Goal: Communication & Community: Answer question/provide support

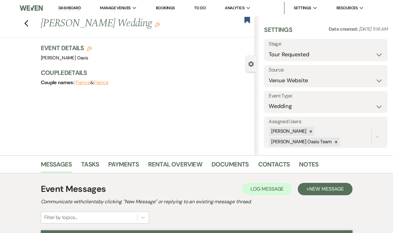
select select "2"
select select "5"
click at [27, 19] on button "Previous" at bounding box center [26, 23] width 5 height 9
select select "2"
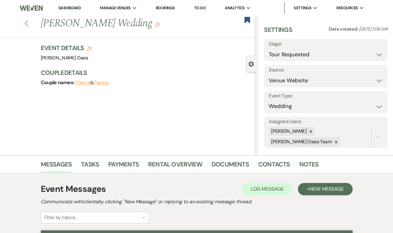
select select "2"
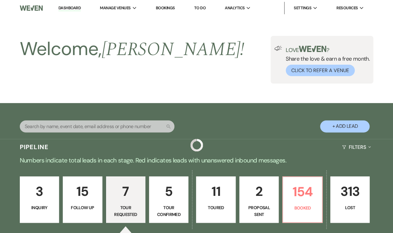
scroll to position [207, 0]
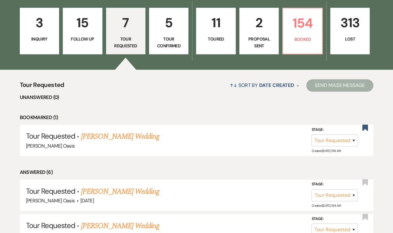
click at [165, 41] on p "Tour Confirmed" at bounding box center [168, 43] width 31 height 14
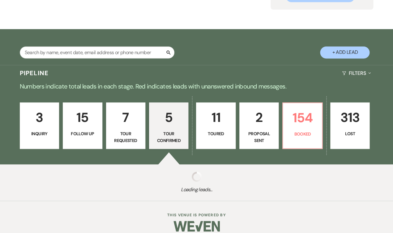
select select "4"
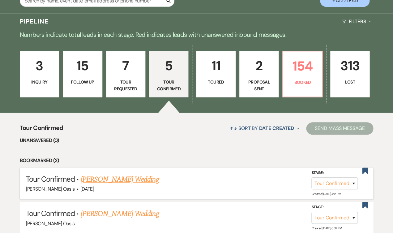
scroll to position [126, 0]
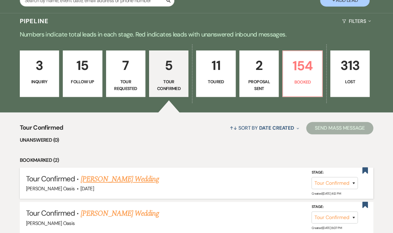
click at [132, 174] on link "[PERSON_NAME] Wedding" at bounding box center [119, 179] width 78 height 11
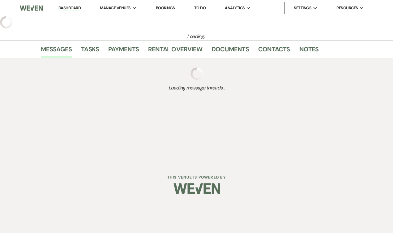
select select "4"
select select "5"
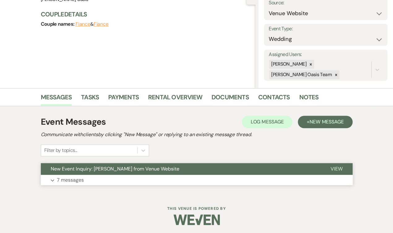
click at [149, 170] on span "New Event Inquiry: [PERSON_NAME] from Venue Website" at bounding box center [115, 169] width 129 height 7
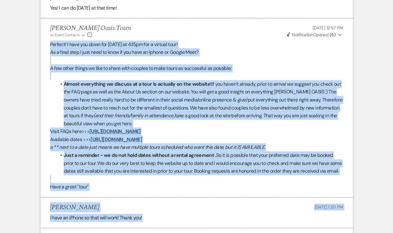
scroll to position [726, 0]
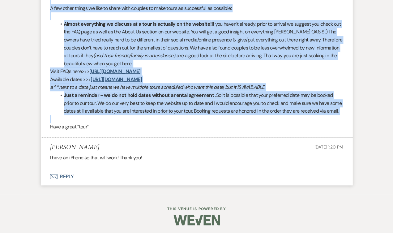
drag, startPoint x: 50, startPoint y: 106, endPoint x: 124, endPoint y: 121, distance: 76.3
click at [124, 121] on div "Perfect! I have you down for [DATE] at 4:15pm for a virtual tour! As a final st…" at bounding box center [196, 55] width 293 height 150
copy div "Loremip! D sita con adip eli SEDDO ei 6:36te inc u laboree dolo! Ma a enima min…"
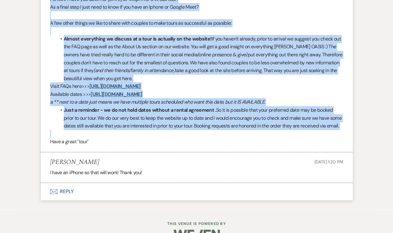
scroll to position [722, 0]
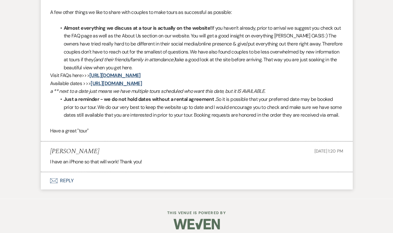
click at [176, 133] on p "Have a great "tour"" at bounding box center [196, 131] width 293 height 8
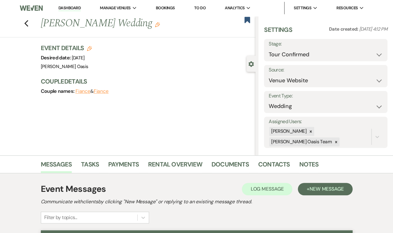
scroll to position [0, 0]
click at [59, 8] on link "Dashboard" at bounding box center [70, 8] width 22 height 6
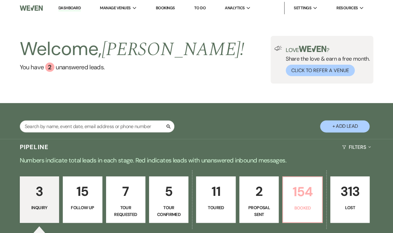
click at [293, 185] on link "154 Booked" at bounding box center [303, 199] width 40 height 46
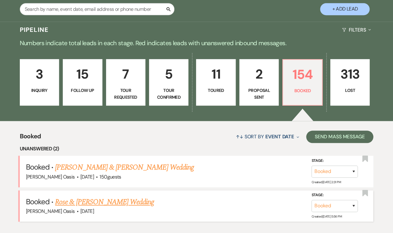
scroll to position [138, 0]
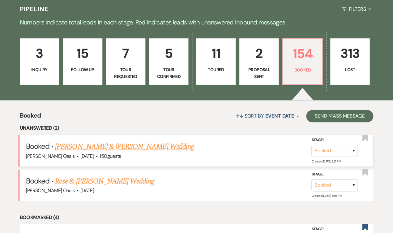
click at [124, 141] on link "[PERSON_NAME] & [PERSON_NAME] Wedding" at bounding box center [124, 146] width 139 height 11
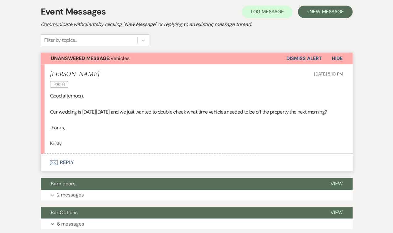
scroll to position [59, 0]
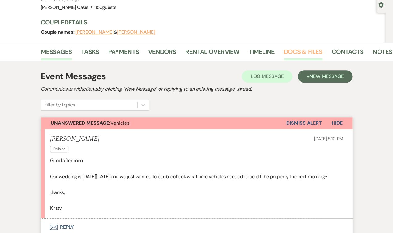
click at [285, 52] on link "Docs & Files" at bounding box center [303, 54] width 38 height 14
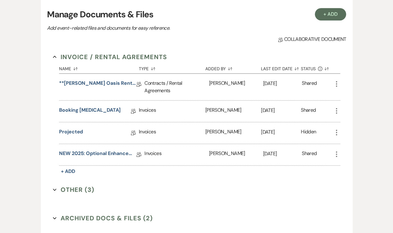
scroll to position [128, 0]
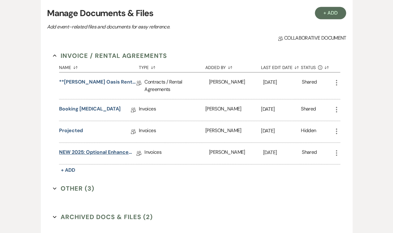
click at [111, 149] on link "NEW 2025: Optional Enhancements + Information" at bounding box center [97, 154] width 77 height 10
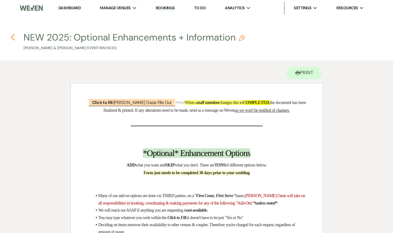
click at [13, 40] on icon "Previous" at bounding box center [13, 37] width 5 height 7
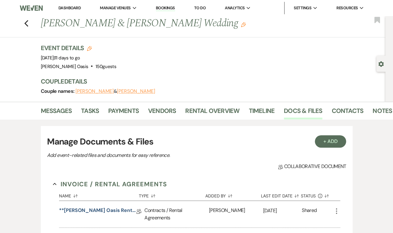
scroll to position [128, 0]
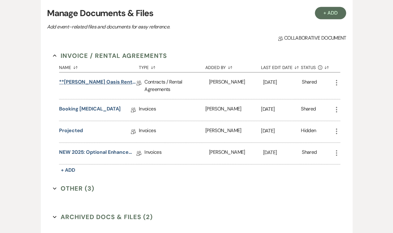
click at [97, 79] on link "**[PERSON_NAME] Oasis Rental Agreement**" at bounding box center [97, 83] width 77 height 10
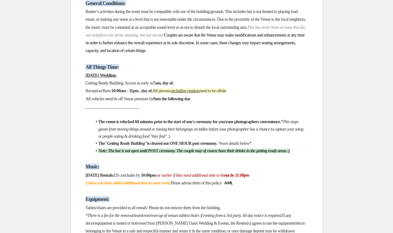
scroll to position [616, 0]
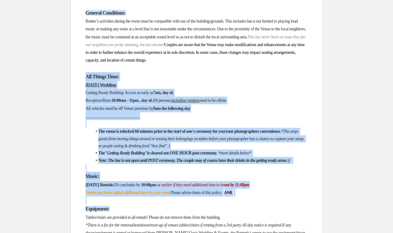
drag, startPoint x: 88, startPoint y: 188, endPoint x: 70, endPoint y: 65, distance: 124.9
copy div "Lor Ipsumd Sita: Consec Adipisc: Elitsed Doeiu Temporin: Utlabo et dolor ma 6al…"
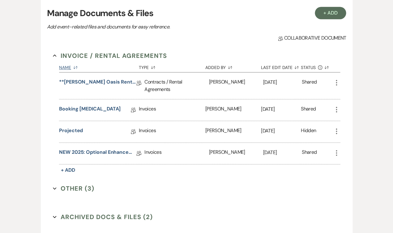
scroll to position [41, 0]
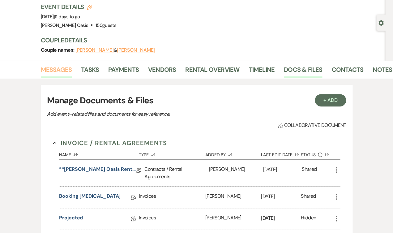
click at [68, 67] on link "Messages" at bounding box center [56, 72] width 31 height 14
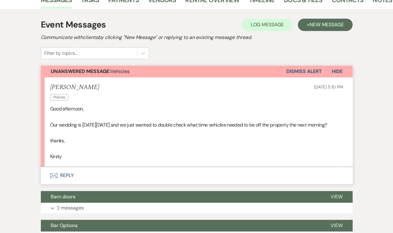
click at [74, 180] on button "Envelope Reply" at bounding box center [197, 175] width 312 height 17
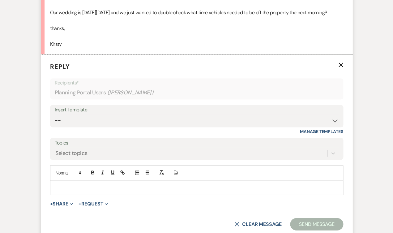
scroll to position [241, 0]
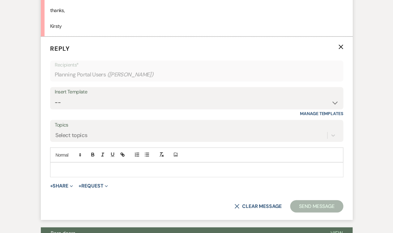
click at [78, 177] on div at bounding box center [196, 170] width 293 height 14
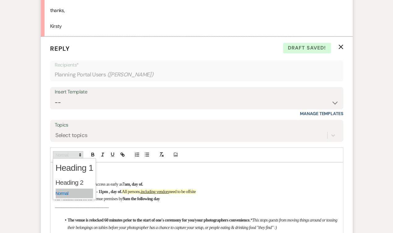
click at [71, 158] on span at bounding box center [68, 154] width 30 height 7
click at [59, 198] on span at bounding box center [75, 194] width 38 height 10
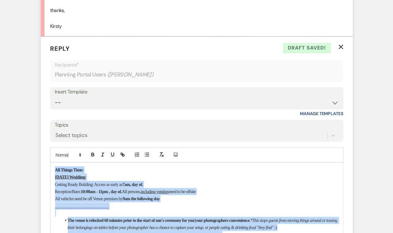
click at [89, 208] on span "___________________________" at bounding box center [82, 206] width 54 height 5
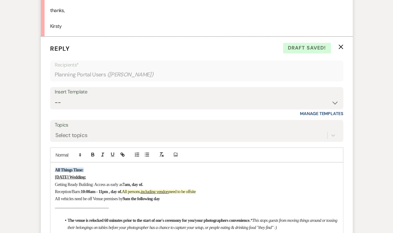
click at [53, 176] on div "All Things Time: [DATE] Wedding: Getting Ready Building: Access as early as 7am…" at bounding box center [196, 220] width 293 height 115
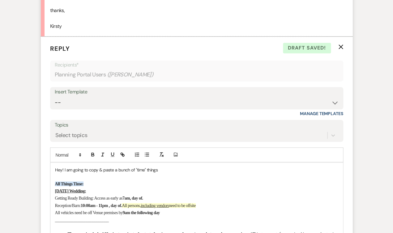
click at [63, 173] on p "Hey! I am going to copy & paste a bunch of "time" things" at bounding box center [197, 169] width 284 height 7
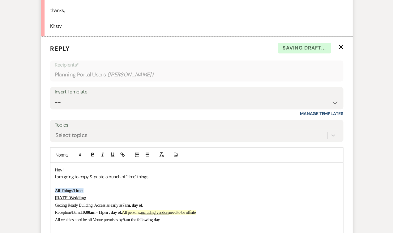
click at [158, 179] on p "I am going to copy & paste a bunch of "time" things" at bounding box center [197, 176] width 284 height 7
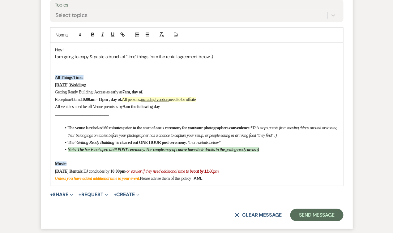
scroll to position [372, 0]
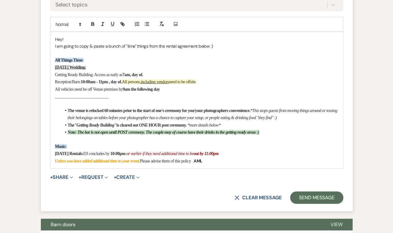
click at [53, 59] on div "Hey! I am going to copy & paste a bunch of "time" things from the rental agreem…" at bounding box center [196, 100] width 293 height 136
click at [223, 50] on p "I am going to copy & paste a bunch of "time" things from the rental agreement b…" at bounding box center [197, 46] width 284 height 7
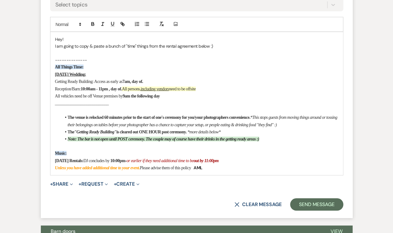
click at [249, 172] on p "Unless you have added additional time to your event. Please advise them of this…" at bounding box center [197, 167] width 284 height 7
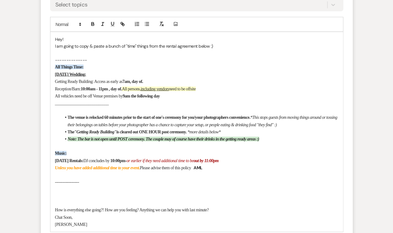
click at [55, 220] on span "Chat Soon," at bounding box center [64, 217] width 18 height 5
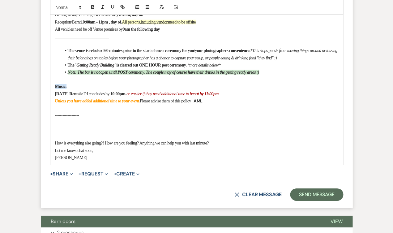
scroll to position [454, 0]
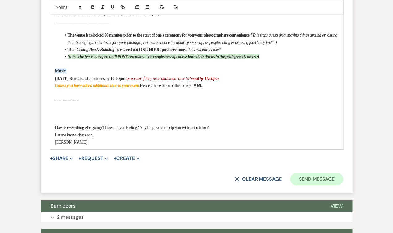
click at [314, 180] on button "Send Message" at bounding box center [316, 179] width 53 height 12
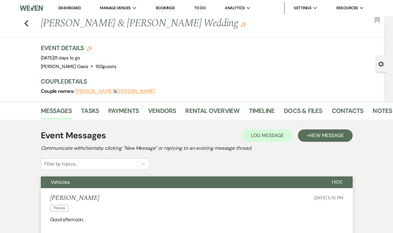
scroll to position [0, 0]
click at [59, 7] on link "Dashboard" at bounding box center [70, 7] width 22 height 5
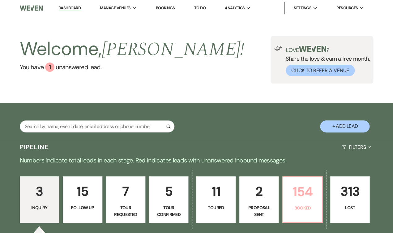
click at [310, 191] on p "154" at bounding box center [302, 191] width 31 height 21
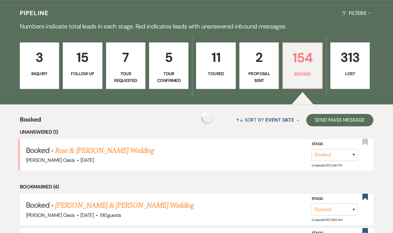
scroll to position [136, 0]
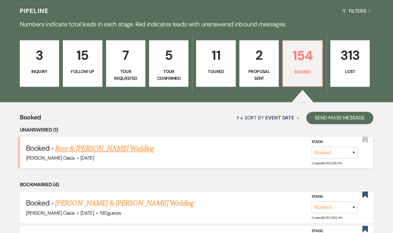
click at [125, 143] on link "Rose & [PERSON_NAME] Wedding" at bounding box center [104, 148] width 99 height 11
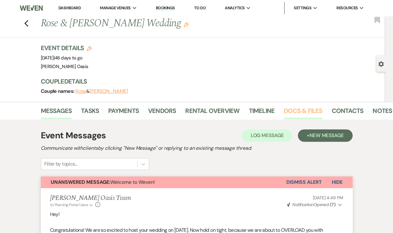
click at [308, 107] on link "Docs & Files" at bounding box center [303, 113] width 38 height 14
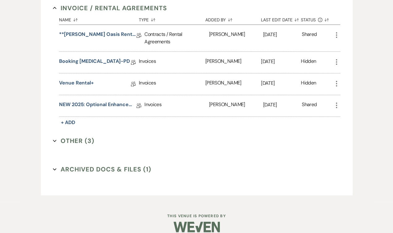
scroll to position [176, 0]
click at [111, 101] on link "NEW 2025: Optional Enhancements + Information" at bounding box center [97, 106] width 77 height 10
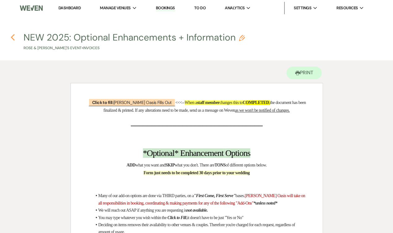
click at [12, 38] on use "button" at bounding box center [13, 37] width 4 height 7
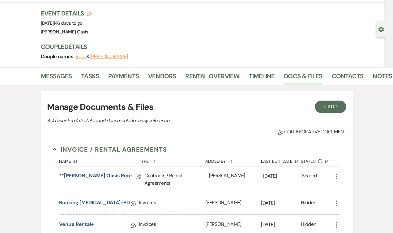
scroll to position [23, 0]
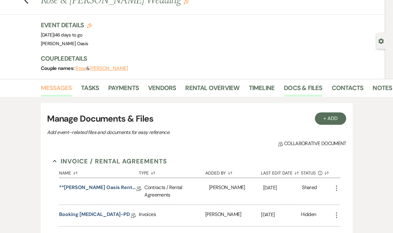
click at [53, 90] on link "Messages" at bounding box center [56, 90] width 31 height 14
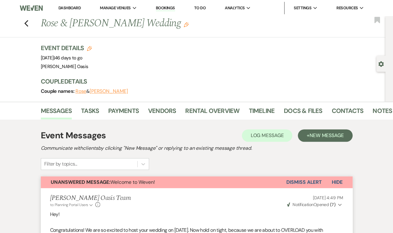
click at [55, 11] on li "Dashboard" at bounding box center [69, 8] width 28 height 12
click at [59, 9] on link "Dashboard" at bounding box center [70, 7] width 22 height 5
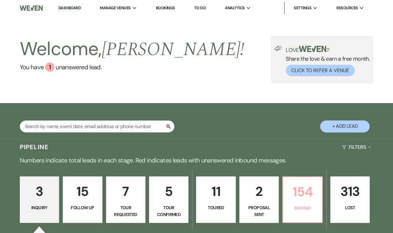
click at [306, 181] on p "154" at bounding box center [302, 191] width 31 height 21
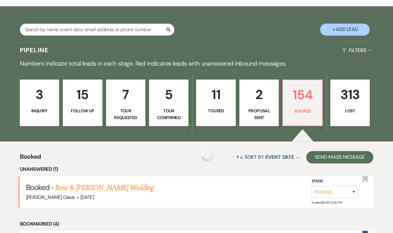
scroll to position [94, 0]
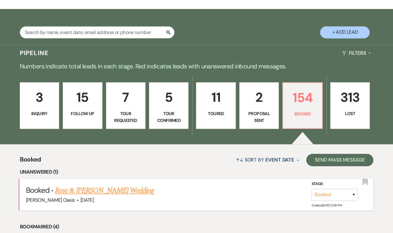
click at [124, 185] on link "Rose & [PERSON_NAME] Wedding" at bounding box center [104, 190] width 99 height 11
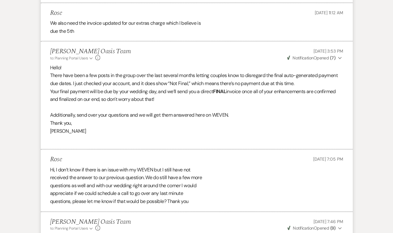
scroll to position [1075, 0]
click at [336, 55] on button "Weven Check Notification Opened ( 7 ) Expand" at bounding box center [314, 58] width 57 height 7
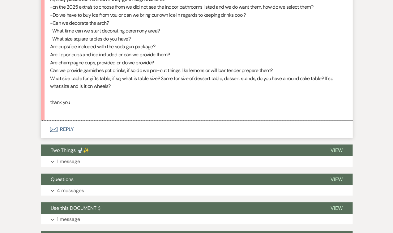
scroll to position [1905, 0]
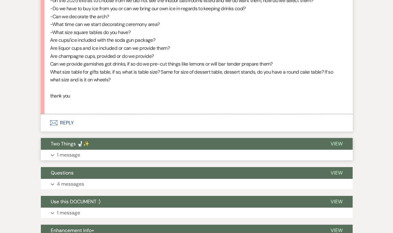
click at [87, 141] on span "Two Things 🚽✨" at bounding box center [70, 144] width 39 height 7
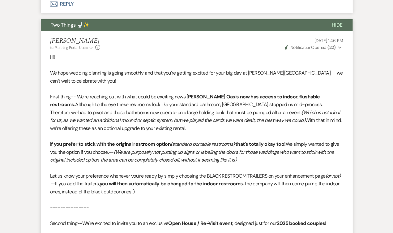
scroll to position [2026, 0]
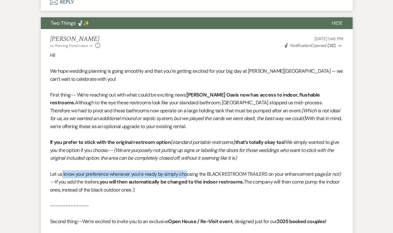
drag, startPoint x: 63, startPoint y: 153, endPoint x: 189, endPoint y: 150, distance: 127.0
click at [189, 171] on span "Let us know your preference whenever you're ready by simply choosing the BLACK …" at bounding box center [188, 174] width 276 height 7
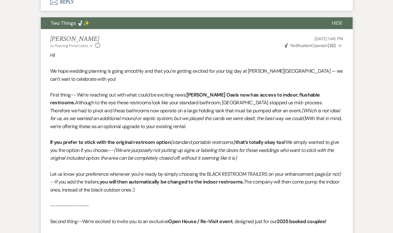
click at [177, 171] on span "Let us know your preference whenever you're ready by simply choosing the BLACK …" at bounding box center [188, 174] width 276 height 7
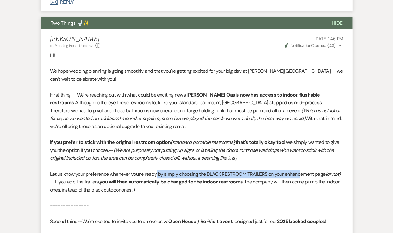
drag, startPoint x: 158, startPoint y: 152, endPoint x: 302, endPoint y: 151, distance: 144.0
click at [302, 171] on span "Let us know your preference whenever you're ready by simply choosing the BLACK …" at bounding box center [188, 174] width 276 height 7
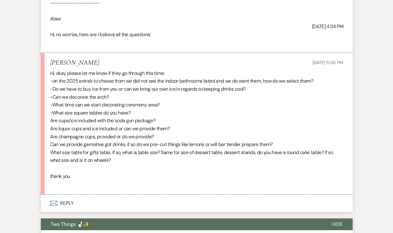
scroll to position [1824, 0]
